Goal: Obtain resource: Download file/media

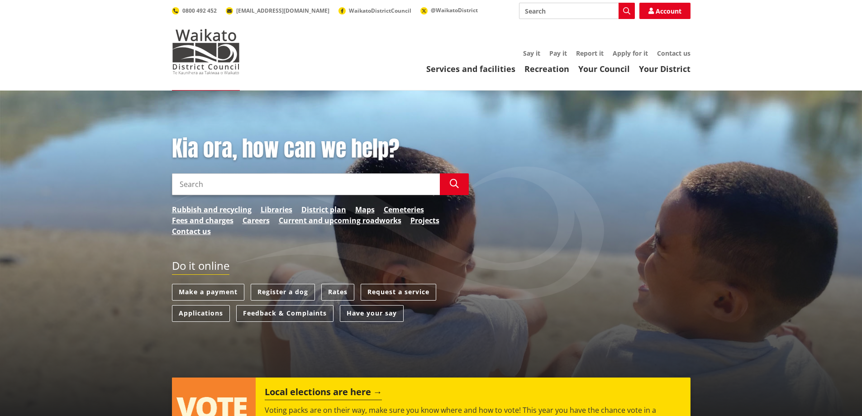
click at [297, 188] on input "Search" at bounding box center [306, 184] width 268 height 22
type input "annual report"
click at [450, 184] on icon "button" at bounding box center [454, 183] width 9 height 9
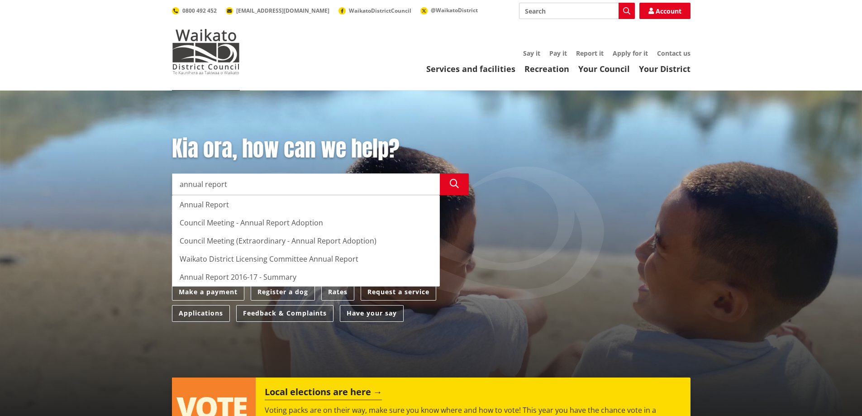
click at [555, 10] on input "Search" at bounding box center [577, 11] width 116 height 16
type input "an"
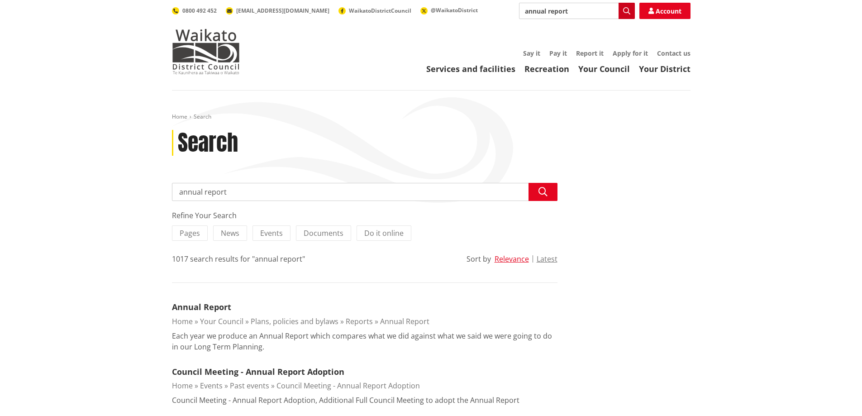
click at [627, 10] on icon "button" at bounding box center [626, 10] width 7 height 7
click at [184, 309] on link "Annual Report" at bounding box center [201, 306] width 59 height 11
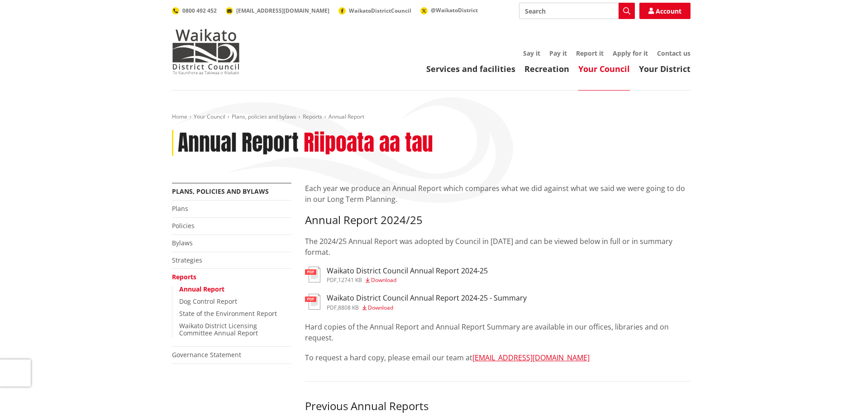
click at [387, 280] on span "Download" at bounding box center [383, 280] width 25 height 8
